Goal: Transaction & Acquisition: Purchase product/service

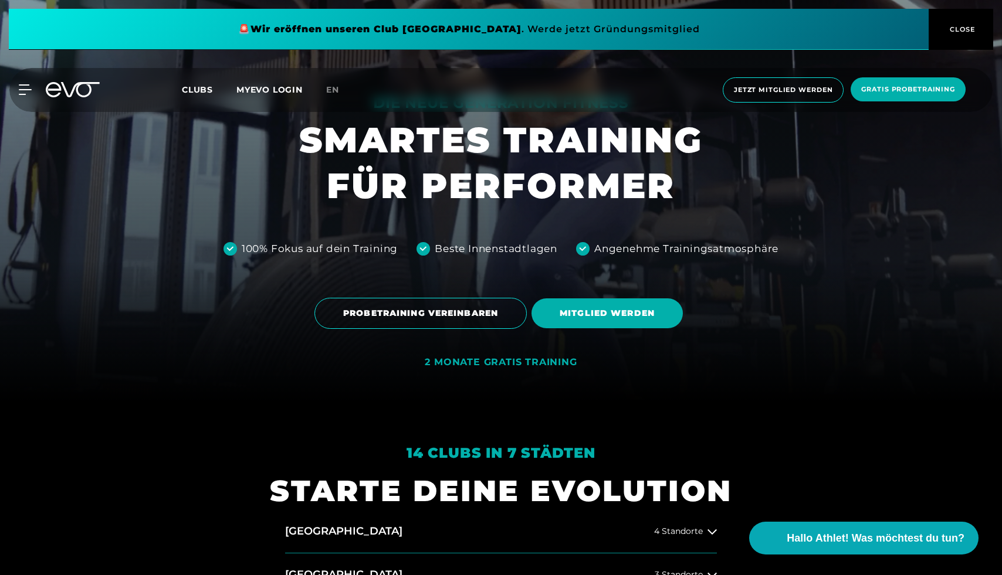
scroll to position [160, 0]
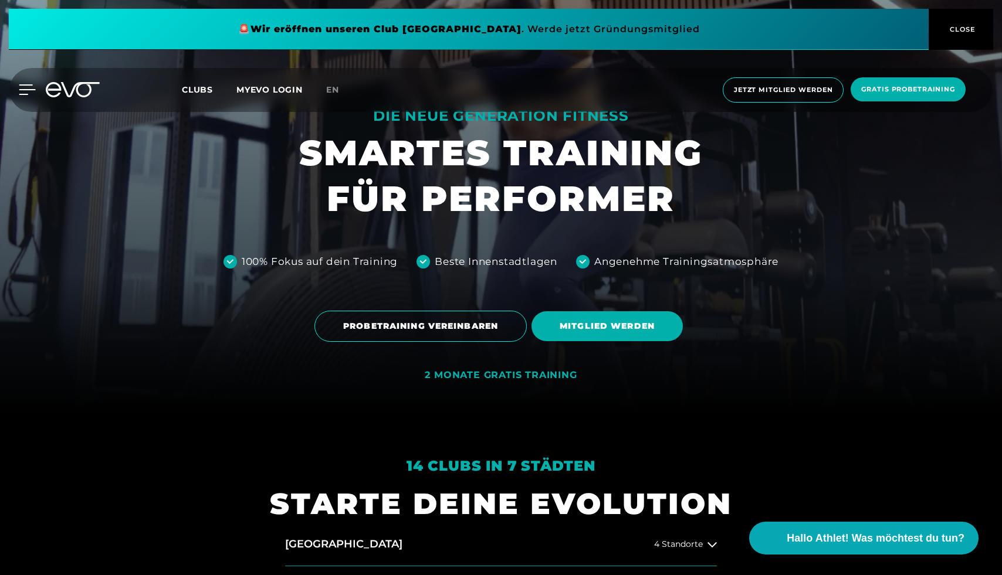
click at [19, 91] on icon at bounding box center [27, 89] width 17 height 11
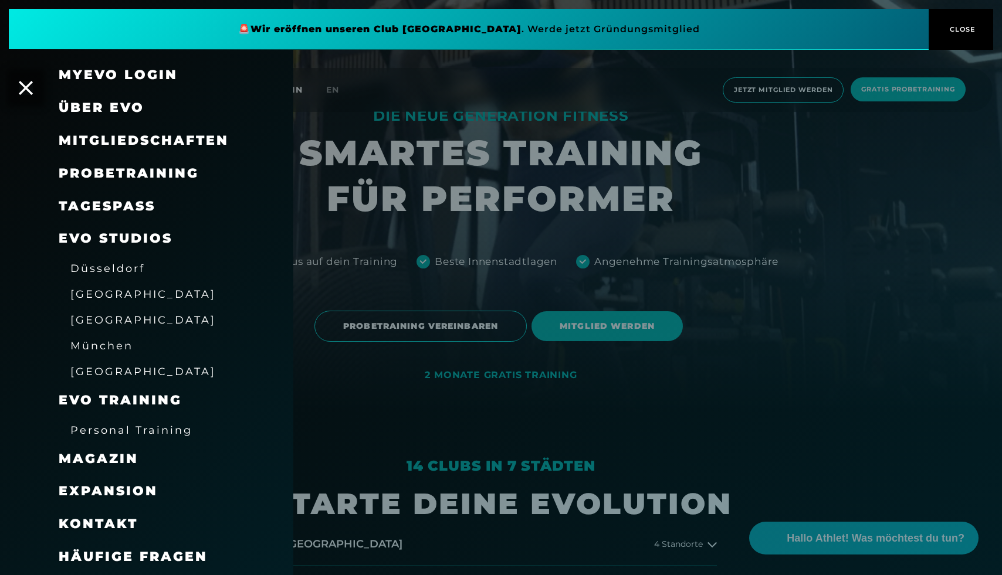
click at [121, 107] on span "Über EVO" at bounding box center [102, 108] width 86 height 16
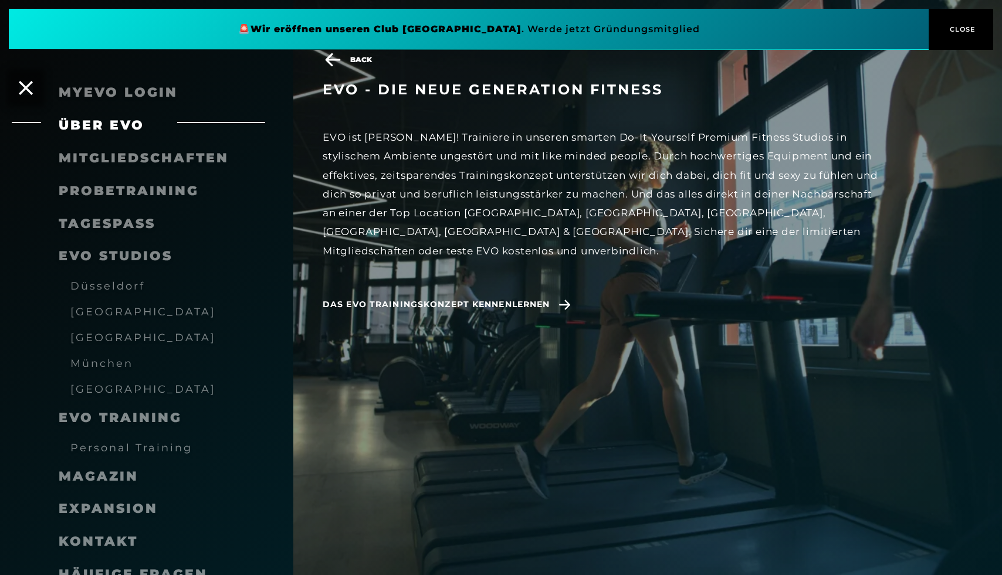
click at [532, 266] on div "EVO - die neue Generation Fitness EVO ist anders! Trainiere in unseren smarten …" at bounding box center [616, 211] width 587 height 260
click at [541, 299] on span "Das EVO Trainingskonzept kennenlernen" at bounding box center [436, 305] width 227 height 12
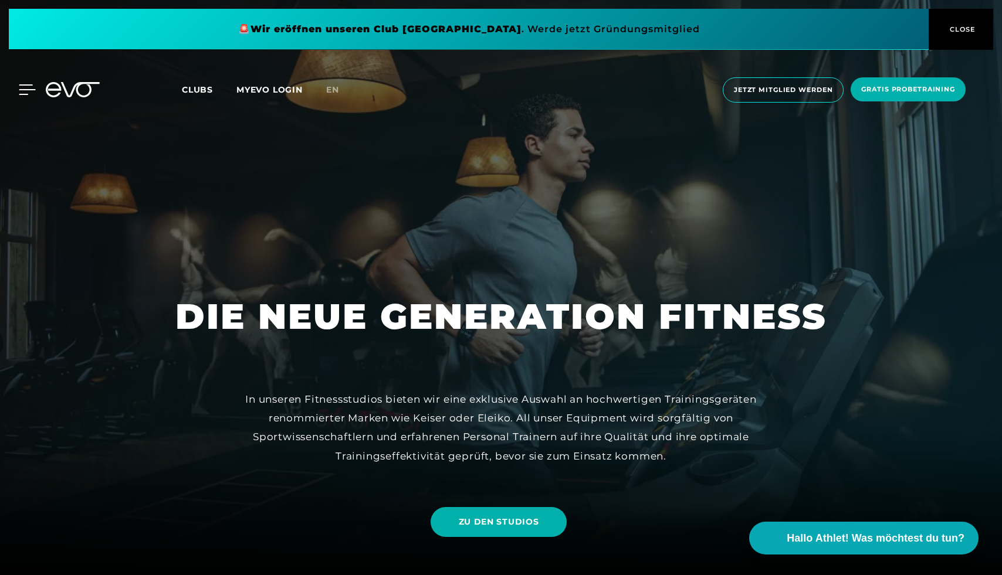
click at [26, 91] on icon at bounding box center [27, 89] width 17 height 11
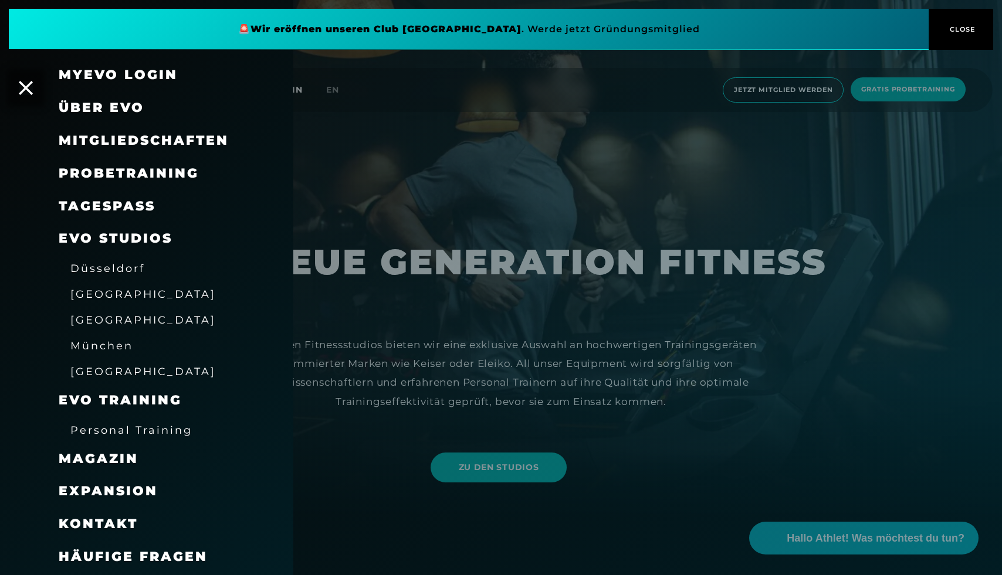
scroll to position [83, 0]
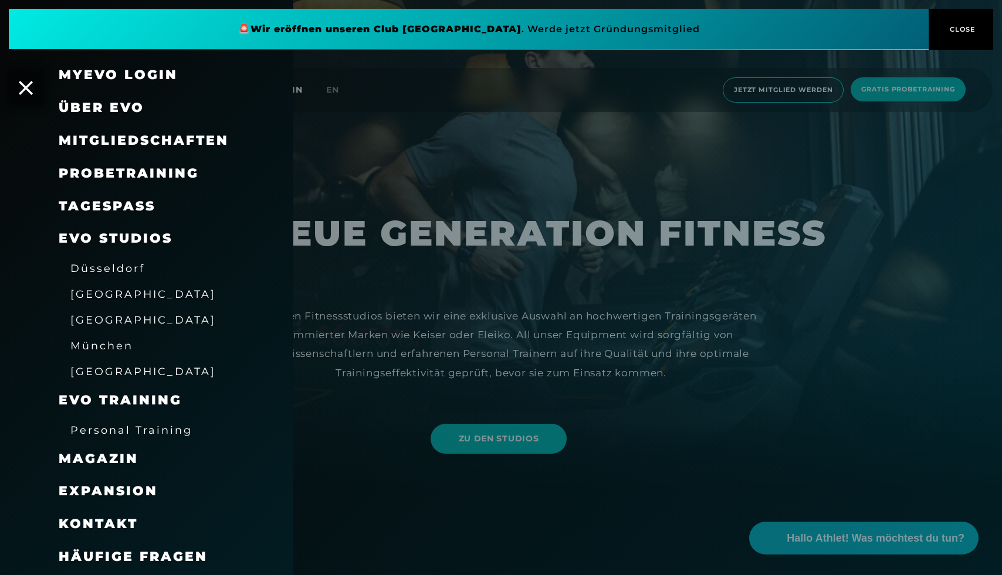
click at [122, 463] on span "Magazin" at bounding box center [99, 459] width 80 height 16
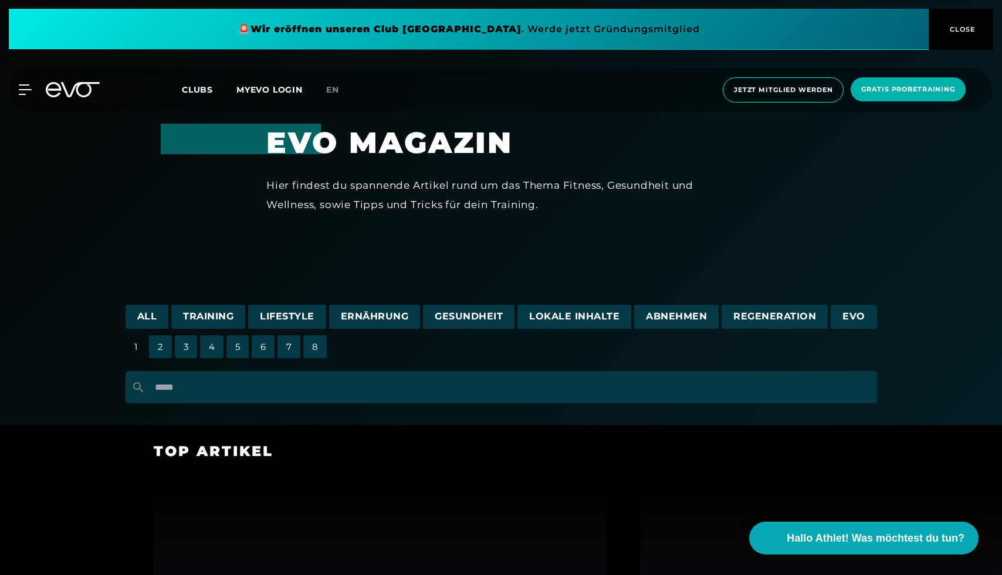
scroll to position [91, 0]
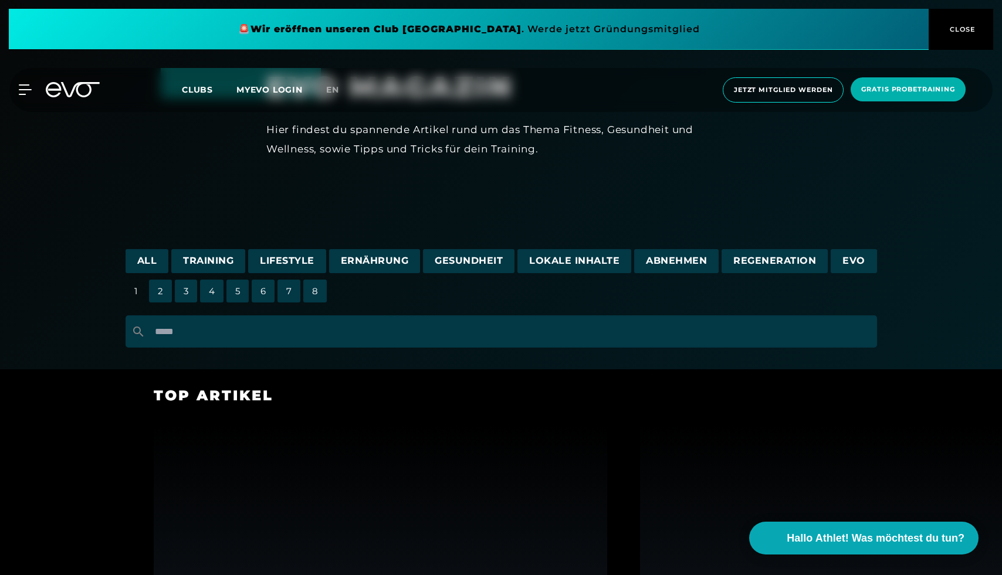
click at [149, 263] on span "All" at bounding box center [147, 261] width 43 height 24
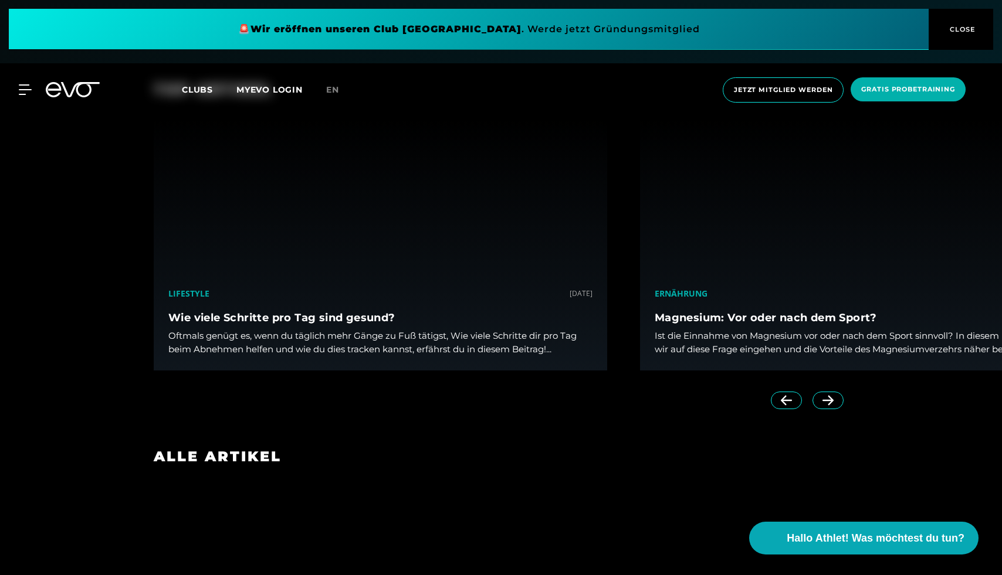
scroll to position [512, 0]
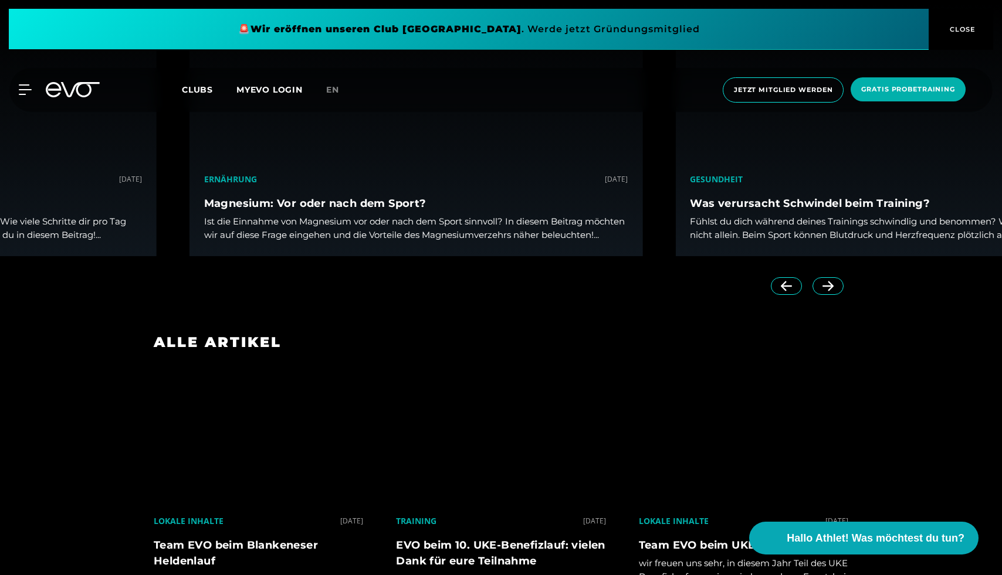
drag, startPoint x: 210, startPoint y: 226, endPoint x: 290, endPoint y: 230, distance: 80.5
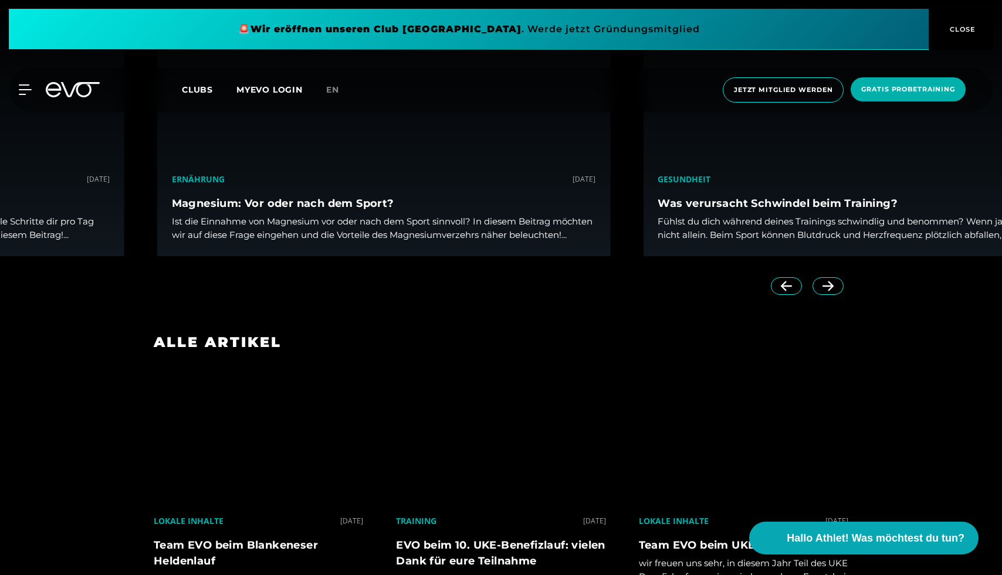
drag, startPoint x: 62, startPoint y: 231, endPoint x: 330, endPoint y: 220, distance: 268.9
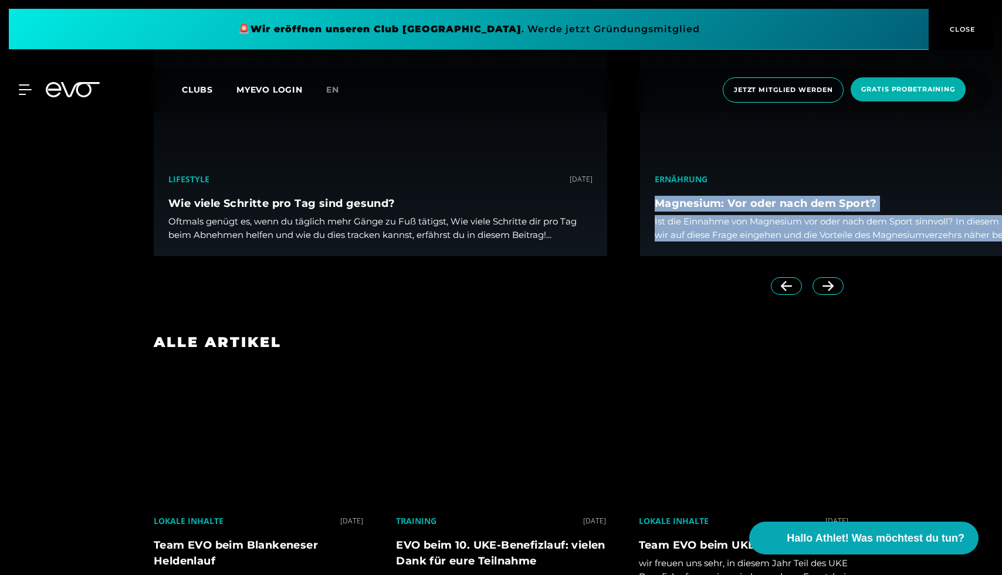
click at [396, 213] on div "Wie viele Schritte pro Tag sind gesund? Oftmals genügt es, wenn du täglich mehr…" at bounding box center [380, 219] width 424 height 46
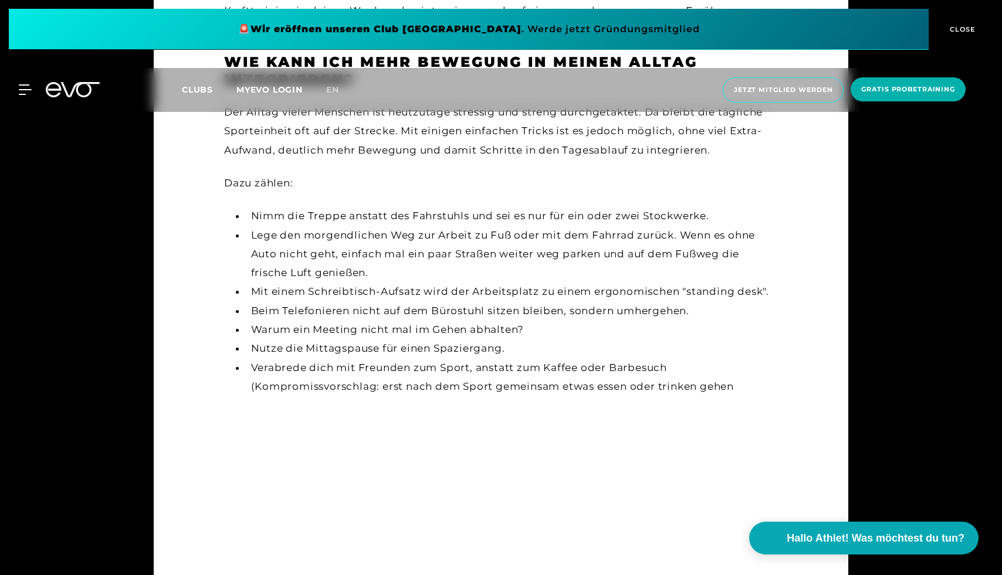
scroll to position [1702, 0]
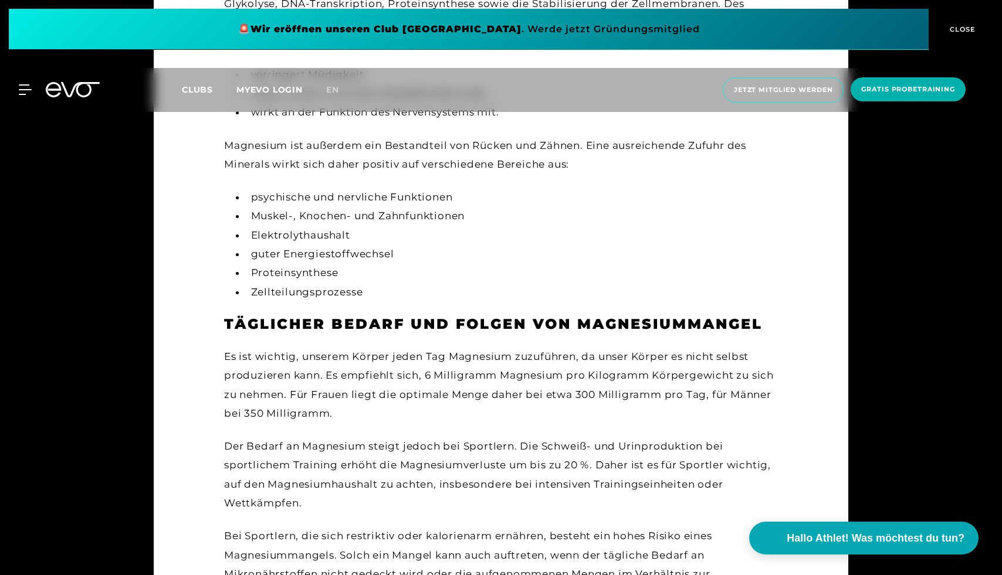
scroll to position [908, 0]
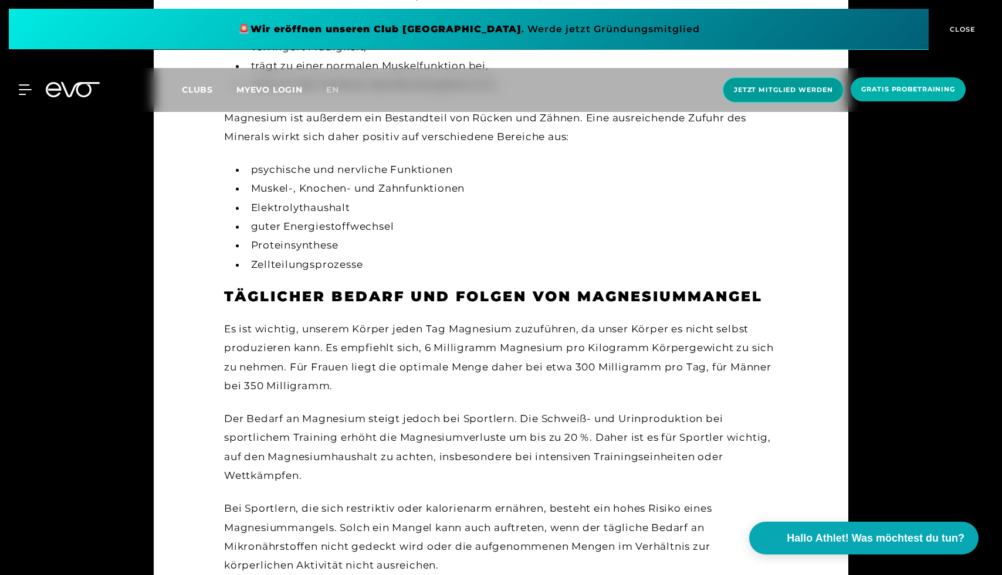
click at [815, 89] on span "Jetzt Mitglied werden" at bounding box center [783, 90] width 99 height 10
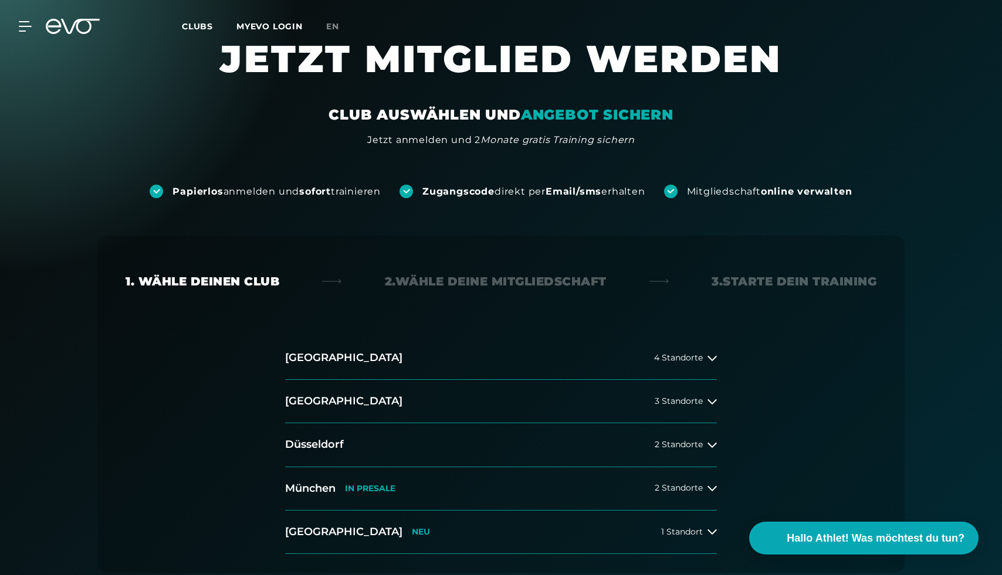
scroll to position [24, 0]
click at [678, 402] on span "3 Standorte" at bounding box center [679, 401] width 48 height 9
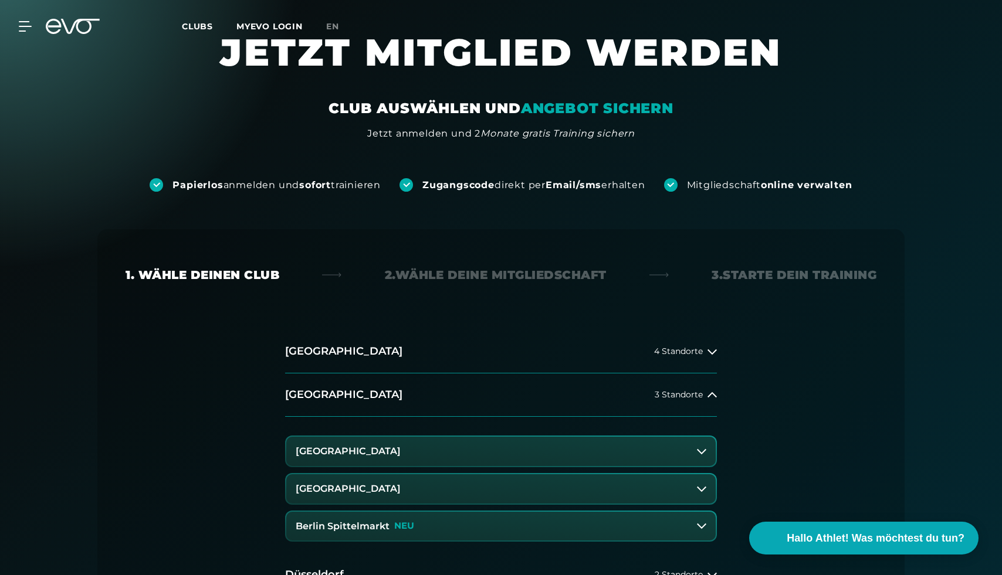
scroll to position [40, 0]
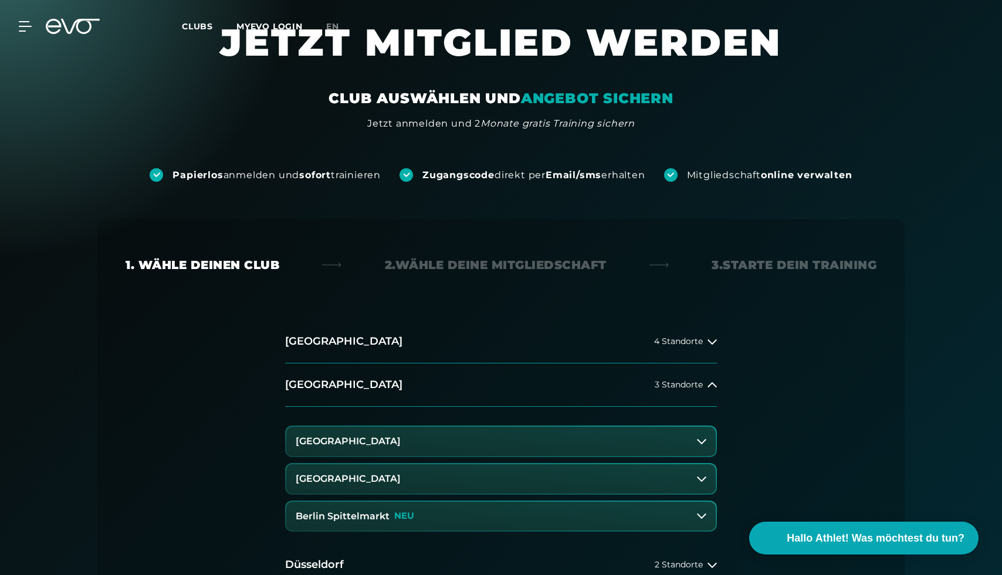
click at [423, 485] on button "[GEOGRAPHIC_DATA]" at bounding box center [500, 479] width 429 height 29
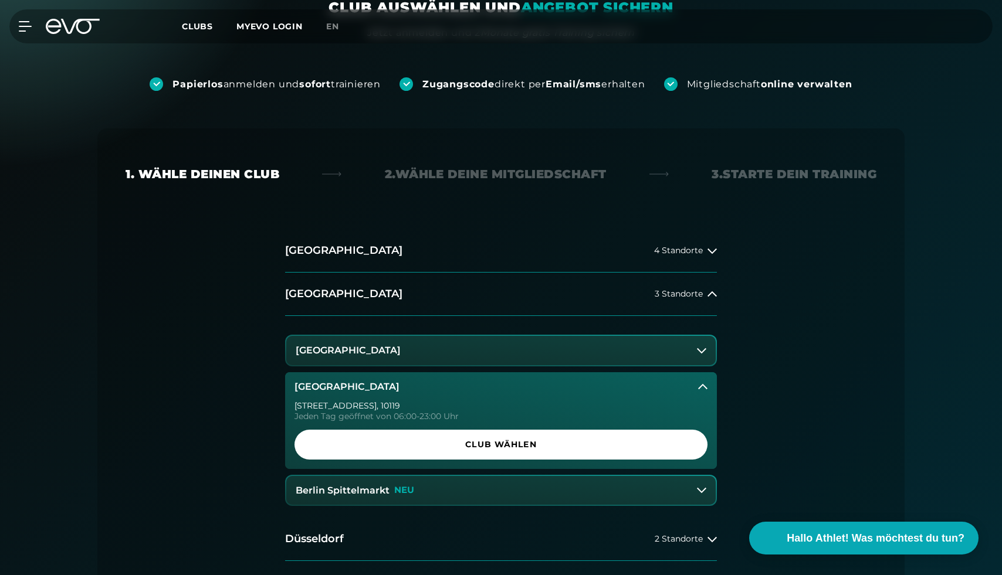
scroll to position [145, 0]
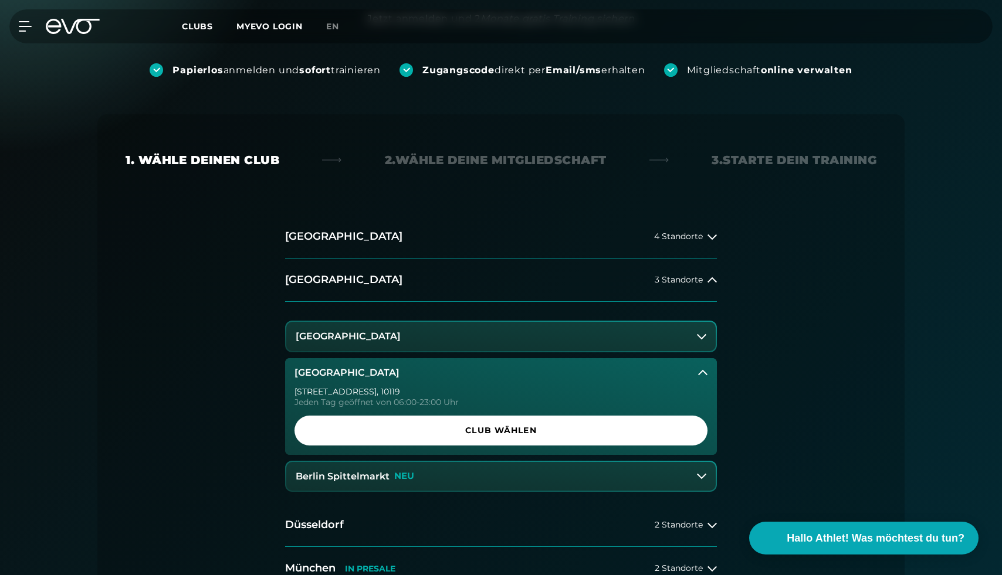
click at [435, 466] on button "Berlin Spittelmarkt NEU" at bounding box center [500, 476] width 429 height 29
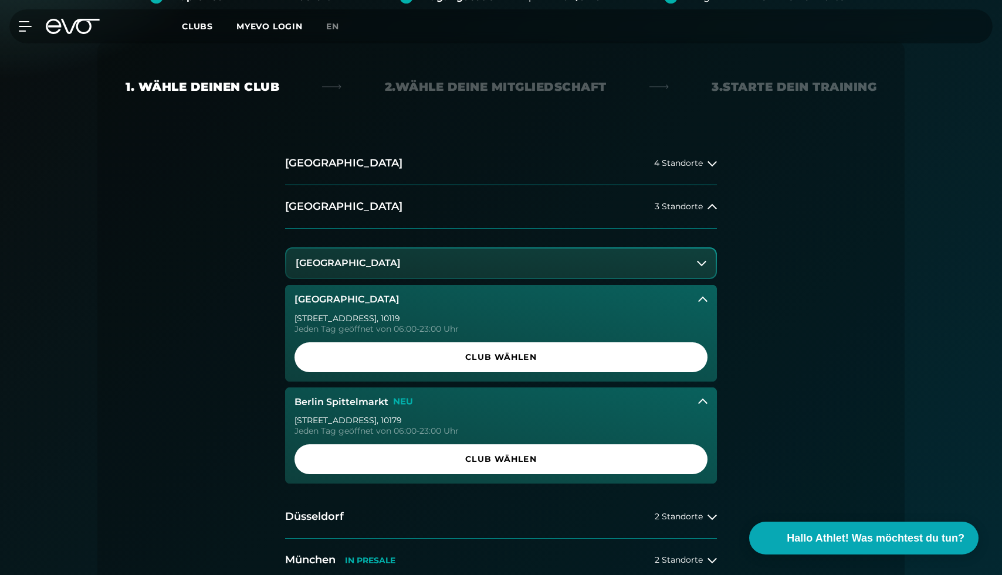
scroll to position [219, 0]
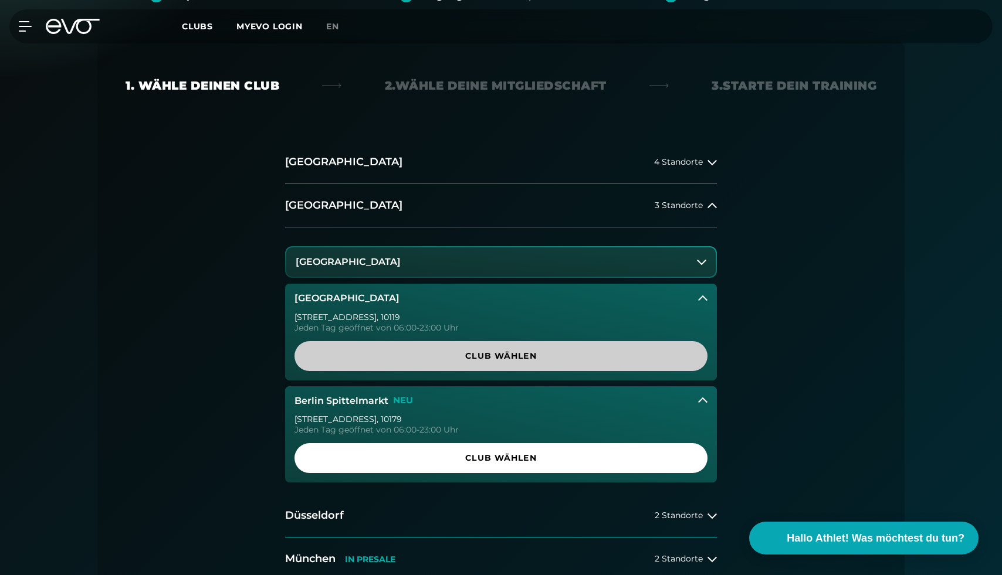
click at [505, 352] on span "Club wählen" at bounding box center [501, 356] width 357 height 12
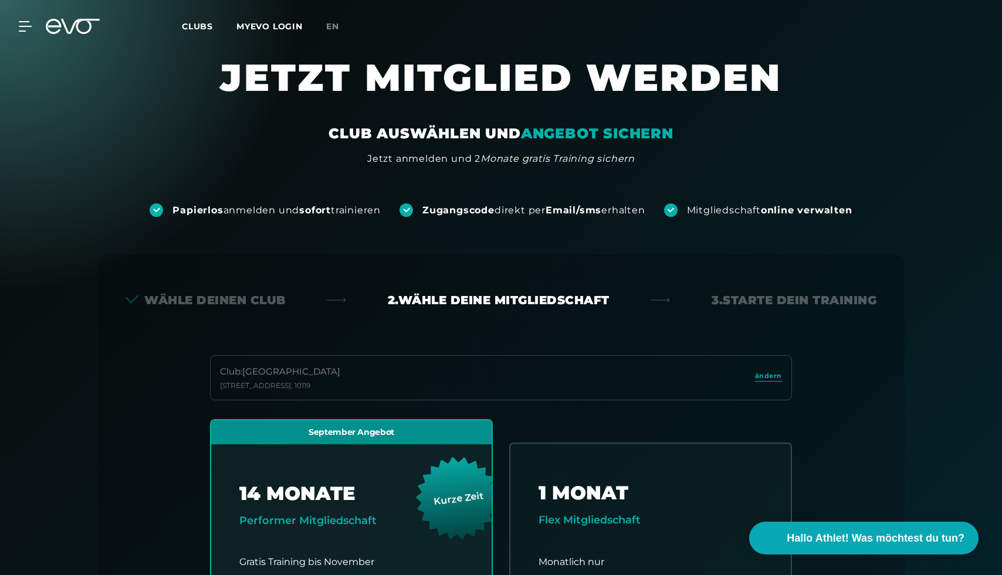
scroll to position [0, 0]
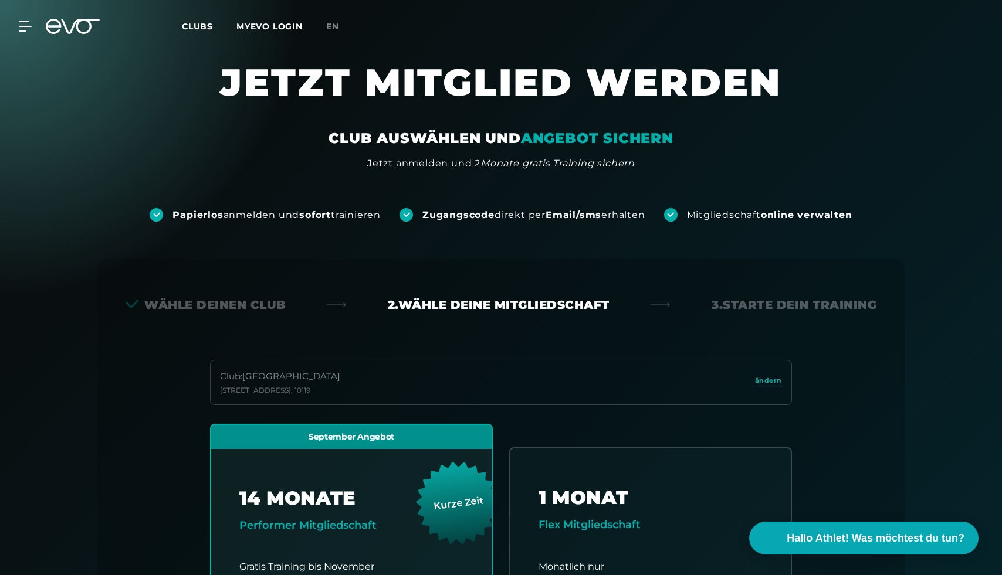
click at [88, 32] on icon at bounding box center [73, 26] width 54 height 15
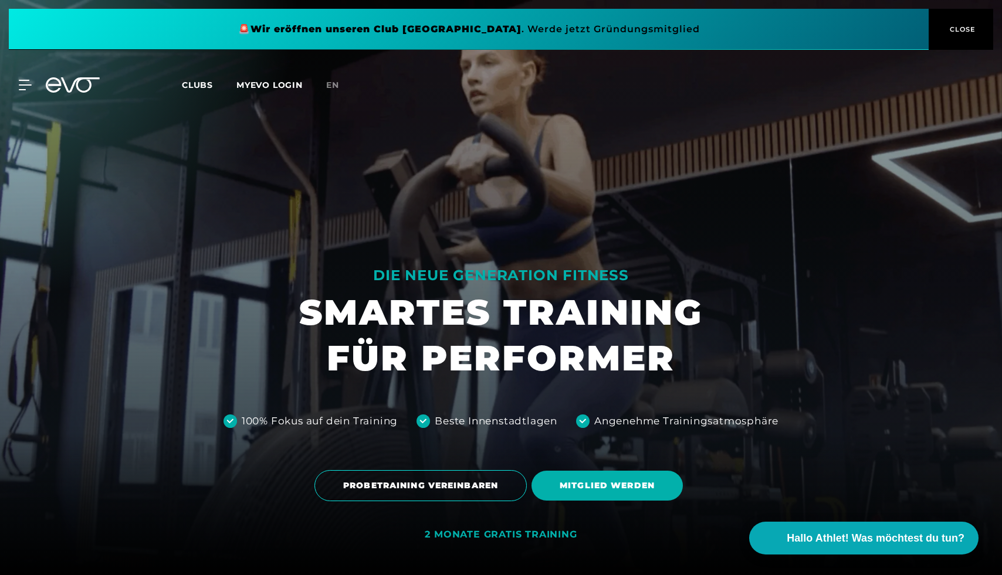
click at [28, 90] on div "MyEVO Login Über EVO Mitgliedschaften Probetraining TAGESPASS EVO Studios Düsse…" at bounding box center [500, 85] width 997 height 34
click at [37, 84] on div "MyEVO Login Über EVO Mitgliedschaften Probetraining TAGESPASS EVO Studios Düsse…" at bounding box center [18, 85] width 41 height 11
click at [20, 87] on icon at bounding box center [27, 85] width 17 height 11
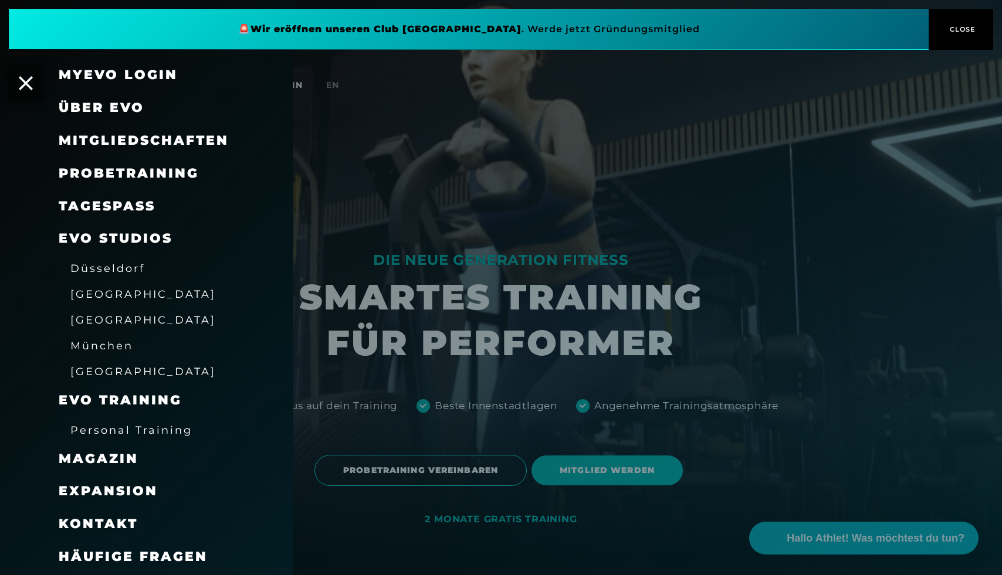
scroll to position [22, 0]
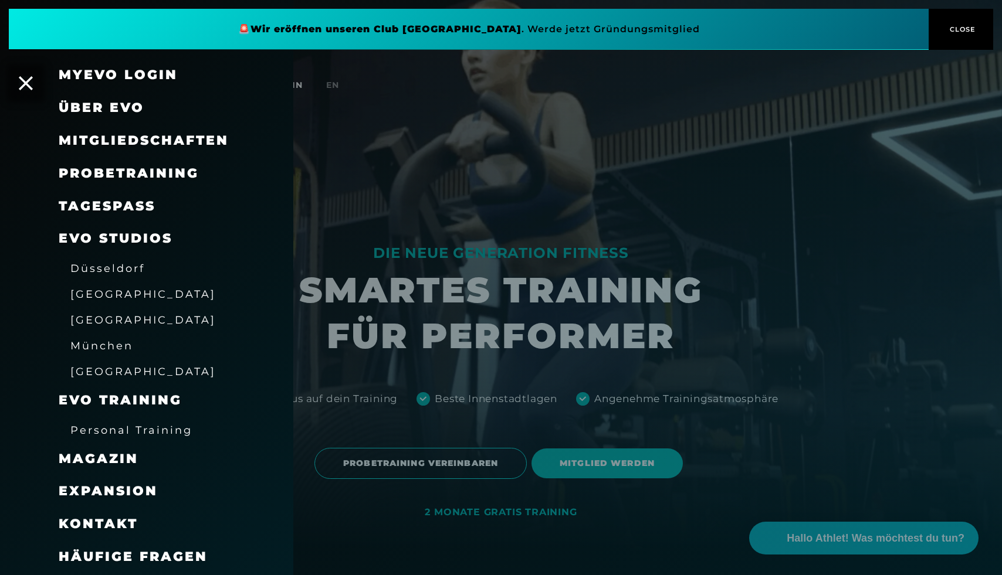
click at [125, 212] on link "TAGESPASS" at bounding box center [107, 206] width 97 height 16
click at [134, 138] on span "Mitgliedschaften" at bounding box center [144, 141] width 170 height 16
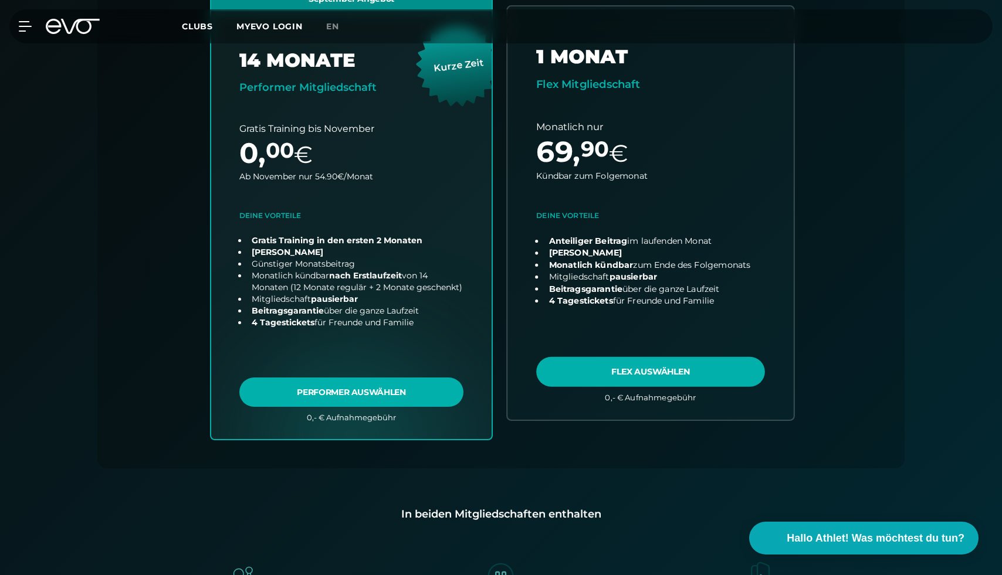
scroll to position [542, 0]
